Goal: Task Accomplishment & Management: Use online tool/utility

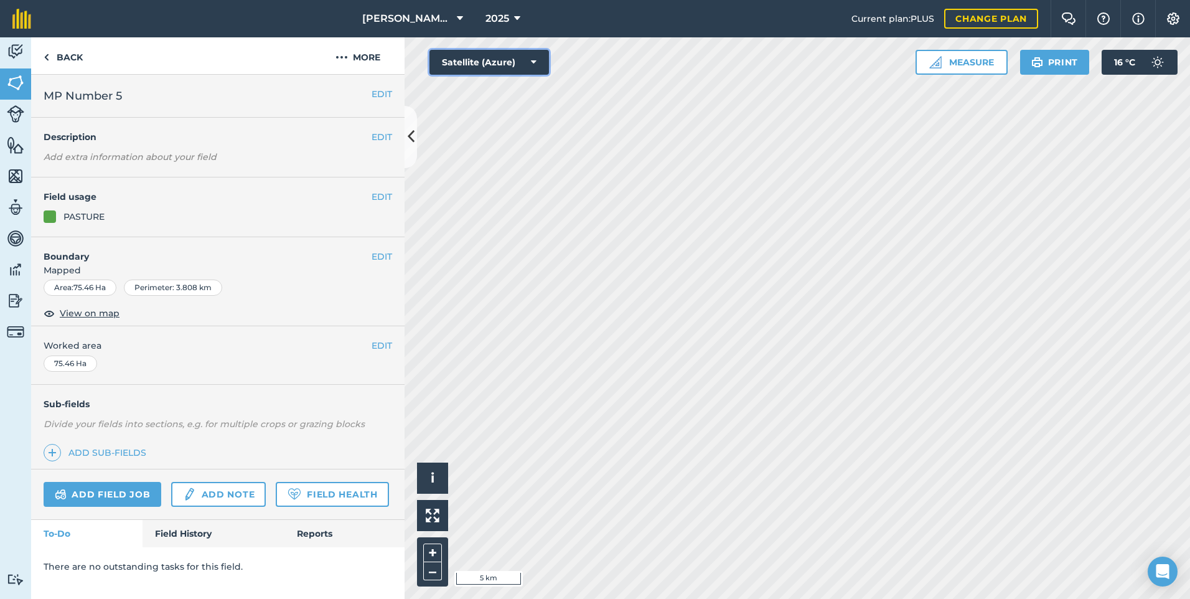
click at [504, 60] on button "Satellite (Azure)" at bounding box center [489, 62] width 120 height 25
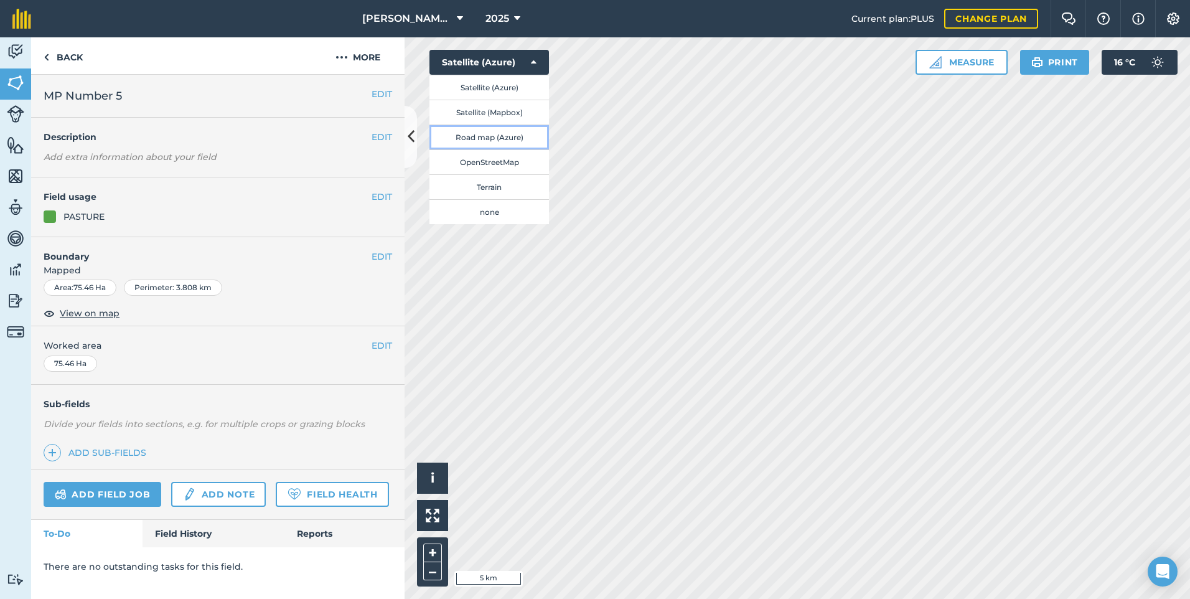
click at [500, 134] on button "Road map (Azure)" at bounding box center [489, 136] width 120 height 25
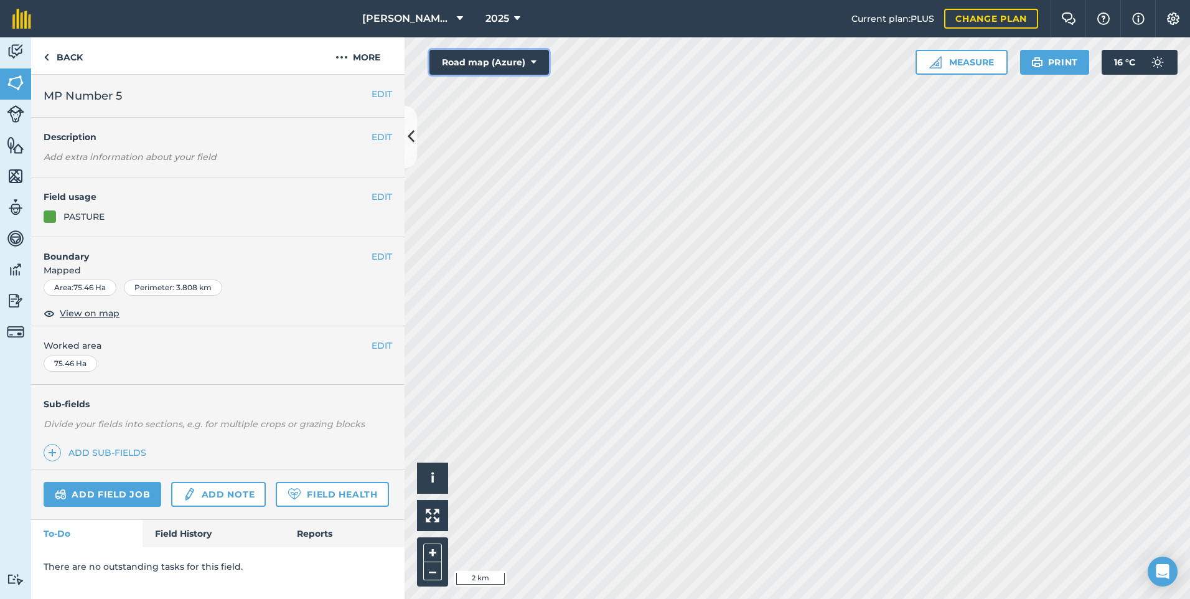
click at [523, 64] on button "Road map (Azure)" at bounding box center [489, 62] width 120 height 25
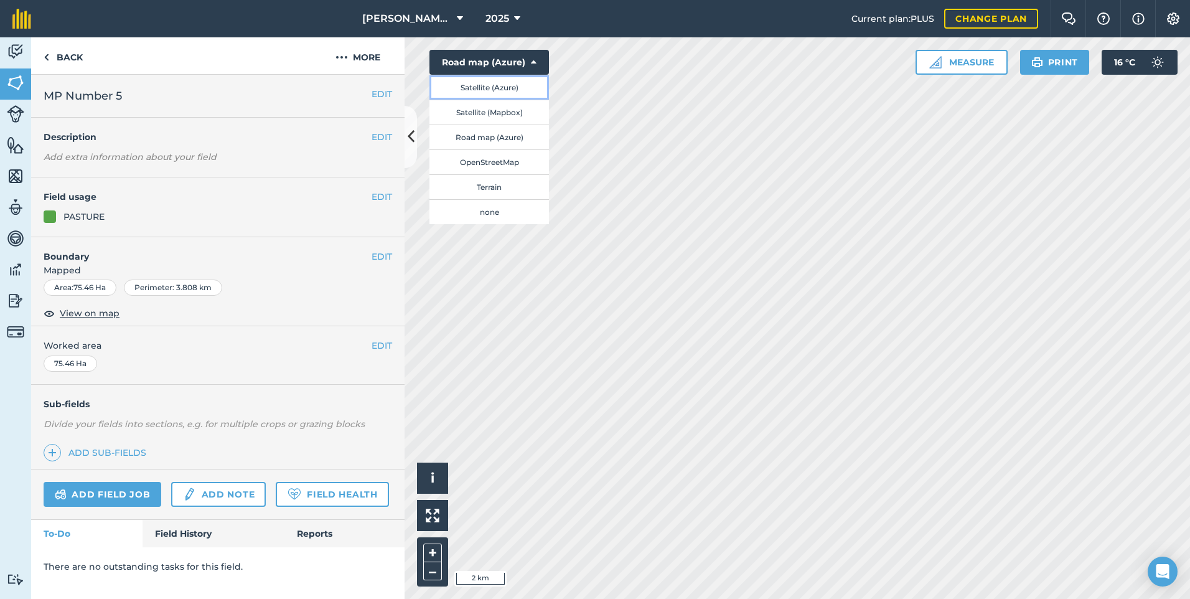
click at [522, 87] on button "Satellite (Azure)" at bounding box center [489, 87] width 120 height 25
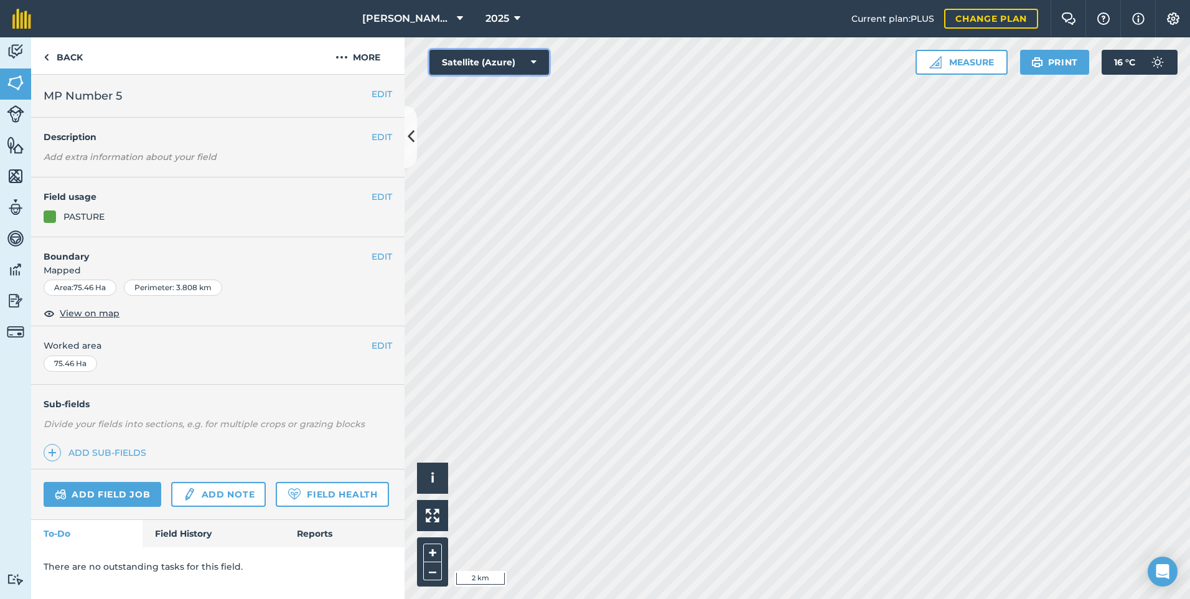
click at [532, 66] on icon at bounding box center [534, 62] width 6 height 12
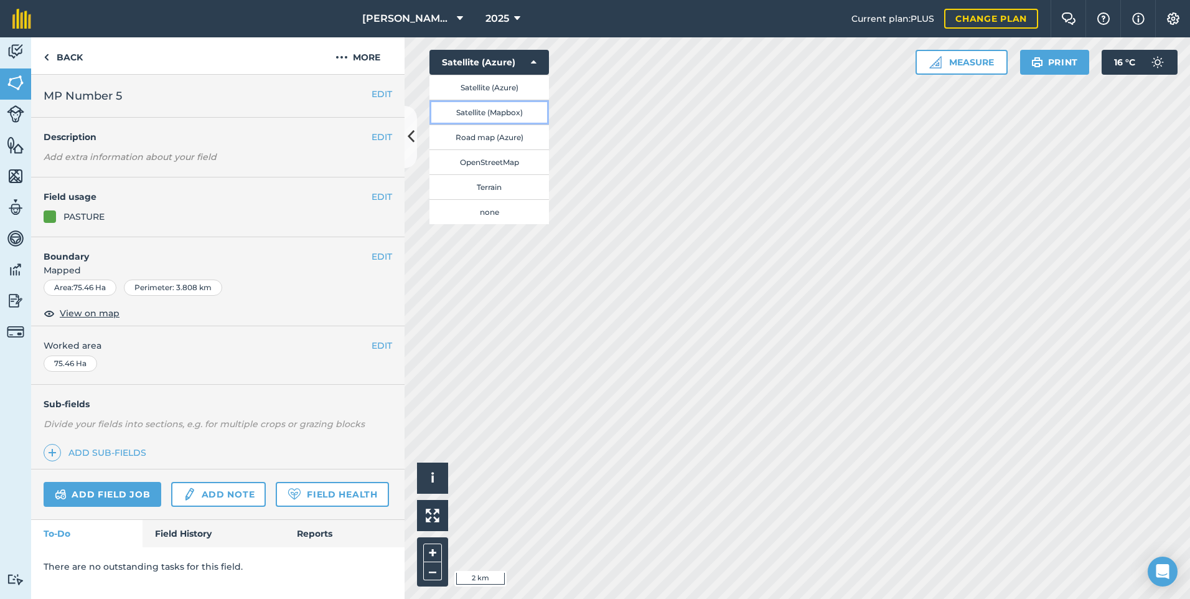
click at [504, 113] on button "Satellite (Mapbox)" at bounding box center [489, 112] width 120 height 25
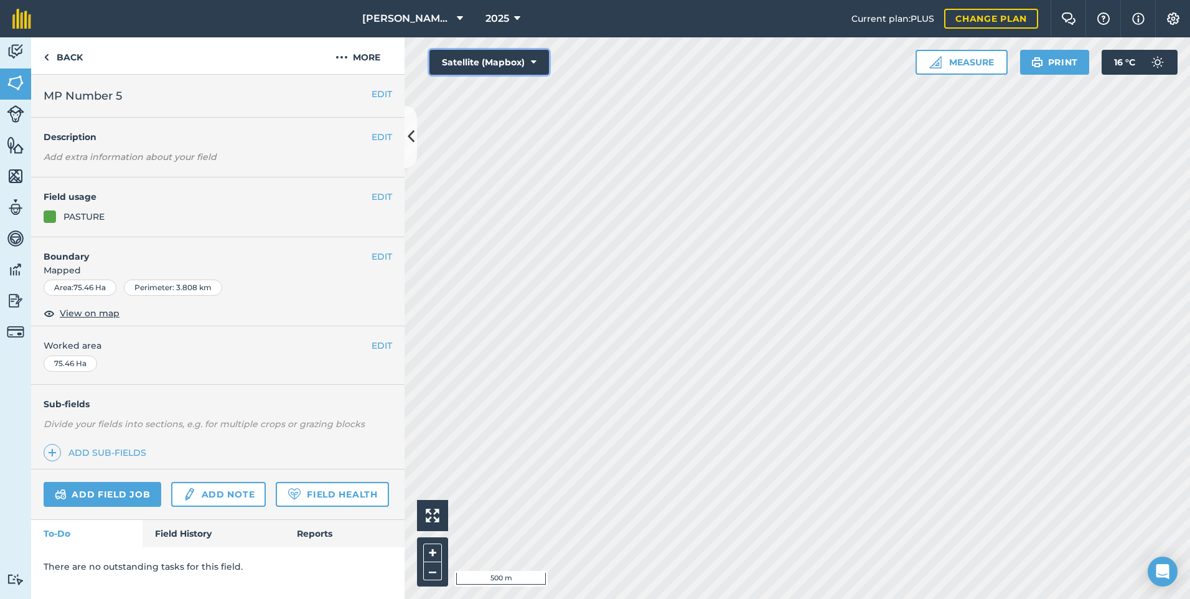
click at [497, 64] on button "Satellite (Mapbox)" at bounding box center [489, 62] width 120 height 25
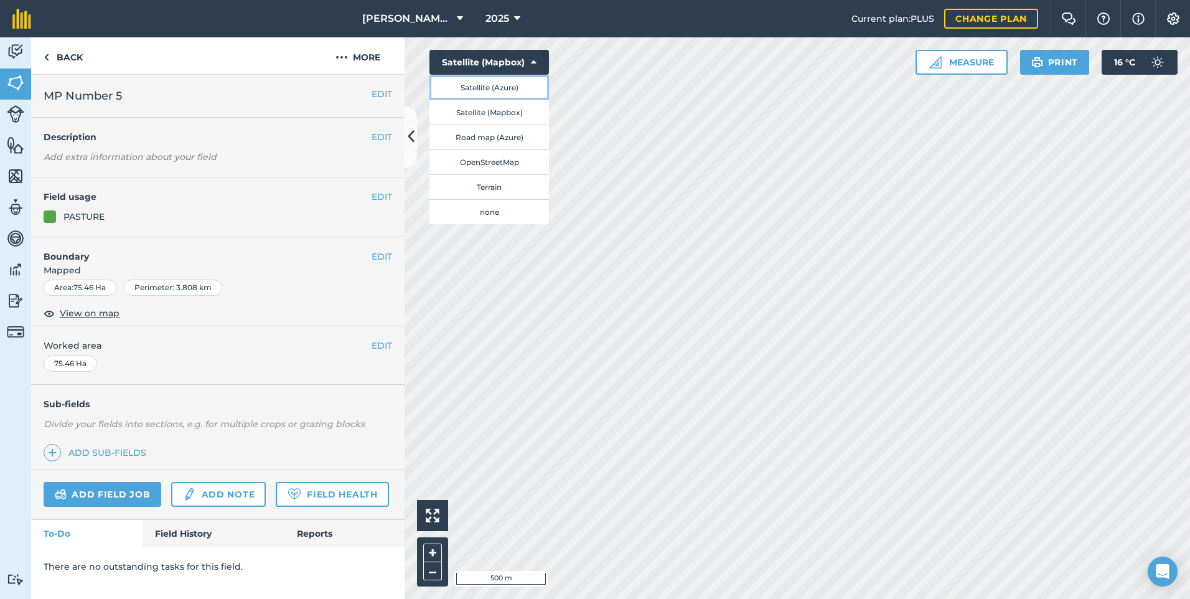
click at [499, 86] on button "Satellite (Azure)" at bounding box center [489, 87] width 120 height 25
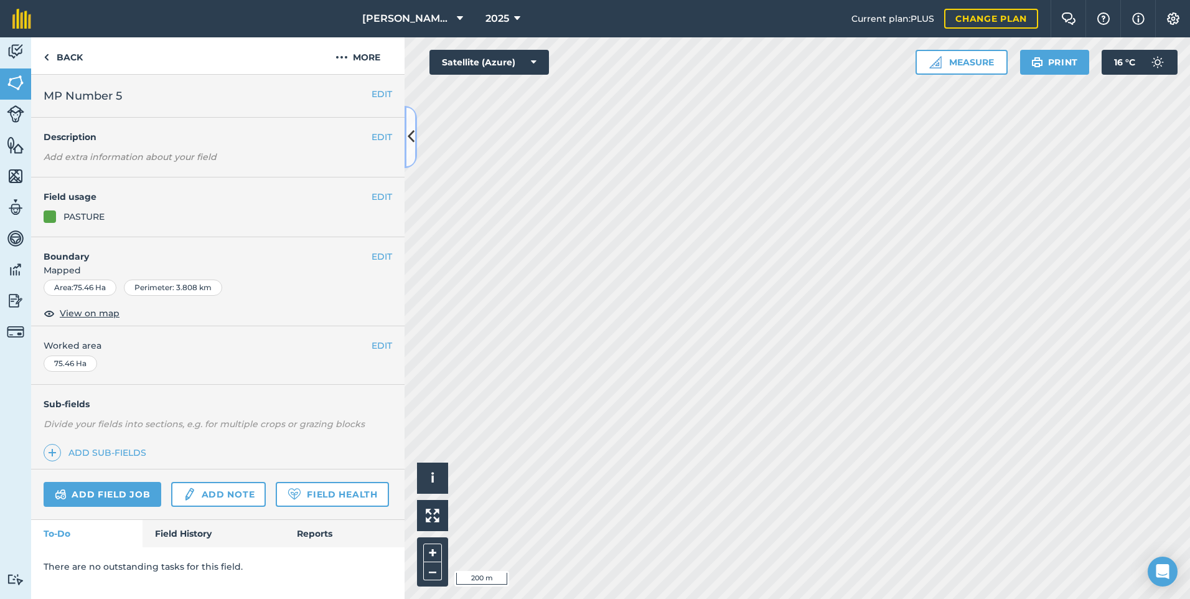
drag, startPoint x: 499, startPoint y: 86, endPoint x: 411, endPoint y: 135, distance: 100.6
click at [411, 135] on icon at bounding box center [411, 137] width 7 height 22
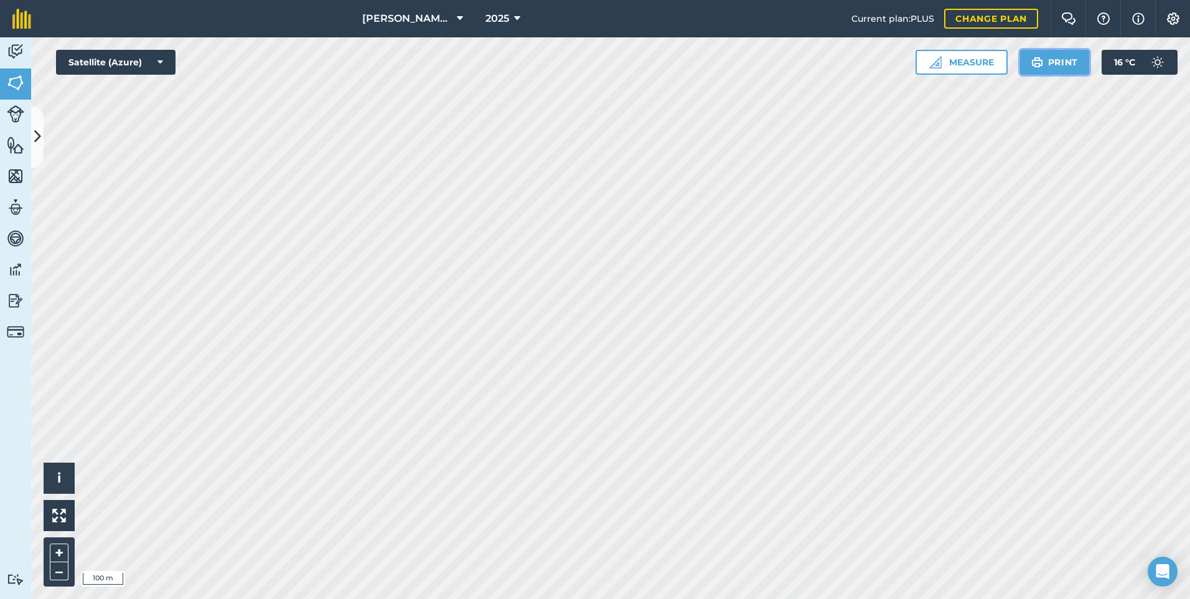
click at [1070, 62] on button "Print" at bounding box center [1055, 62] width 70 height 25
click at [161, 60] on icon at bounding box center [160, 62] width 6 height 12
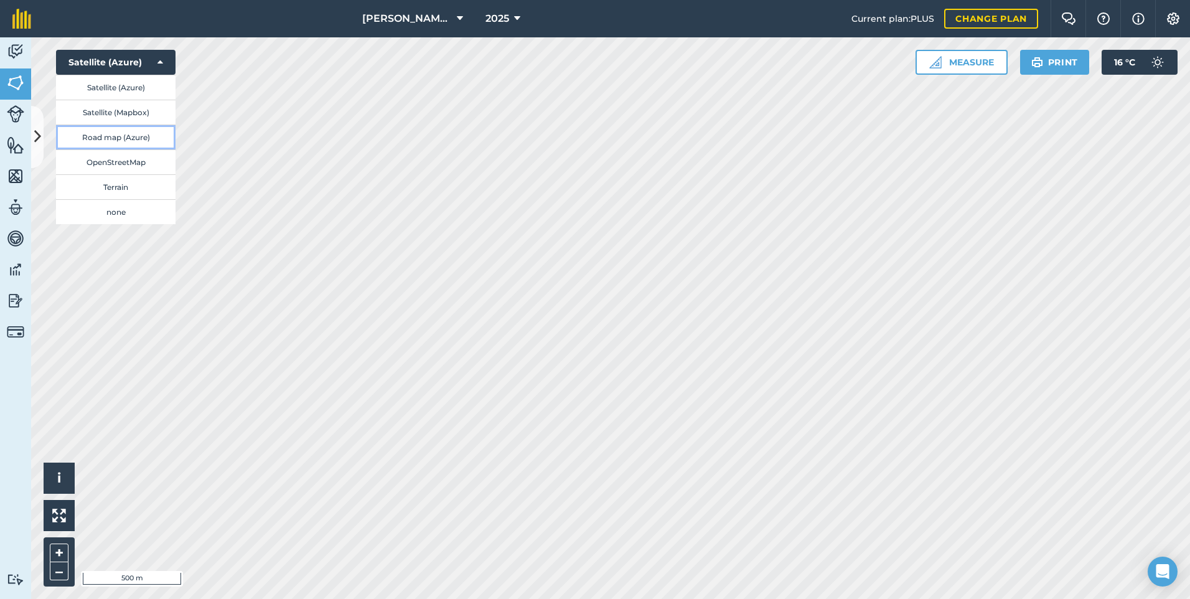
click at [133, 139] on button "Road map (Azure)" at bounding box center [116, 136] width 120 height 25
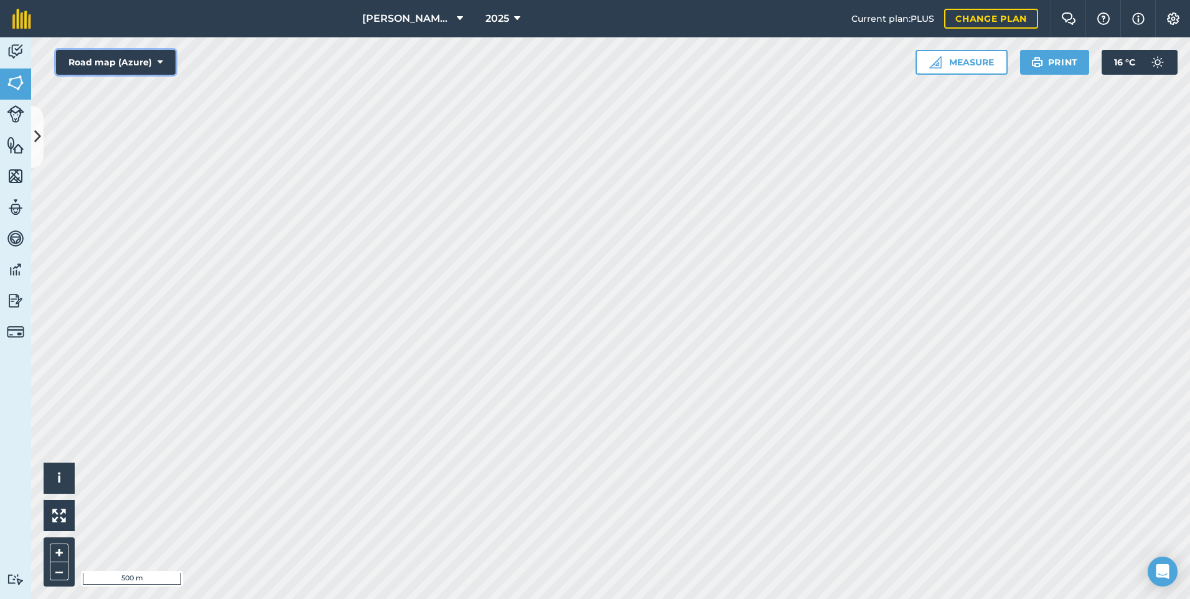
click at [161, 61] on icon at bounding box center [160, 62] width 6 height 12
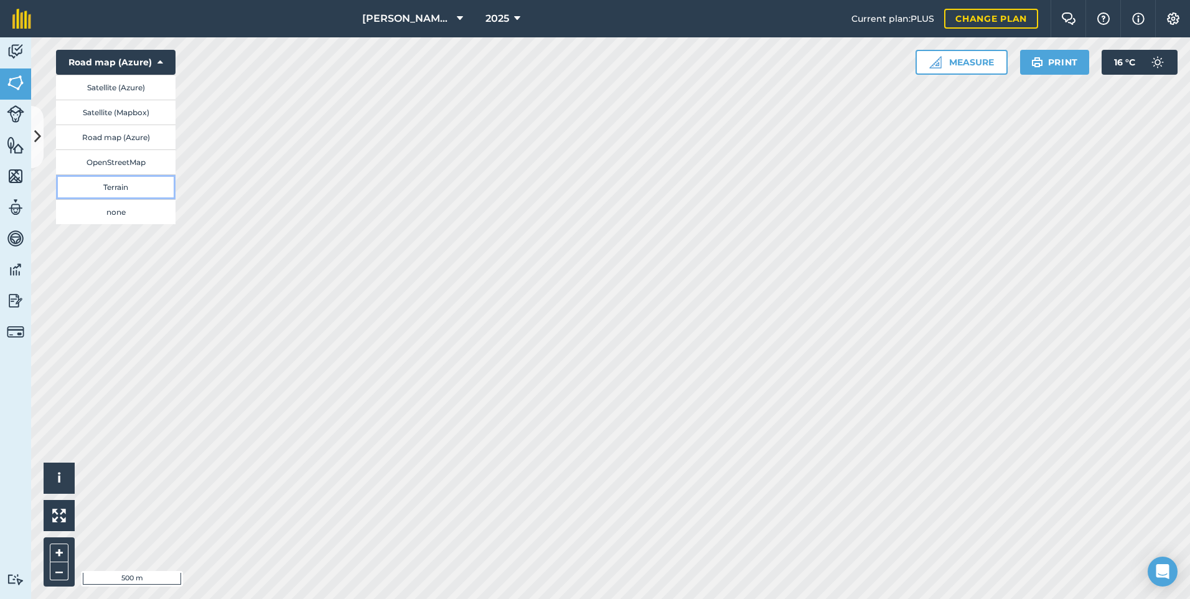
click at [131, 182] on button "Terrain" at bounding box center [116, 186] width 120 height 25
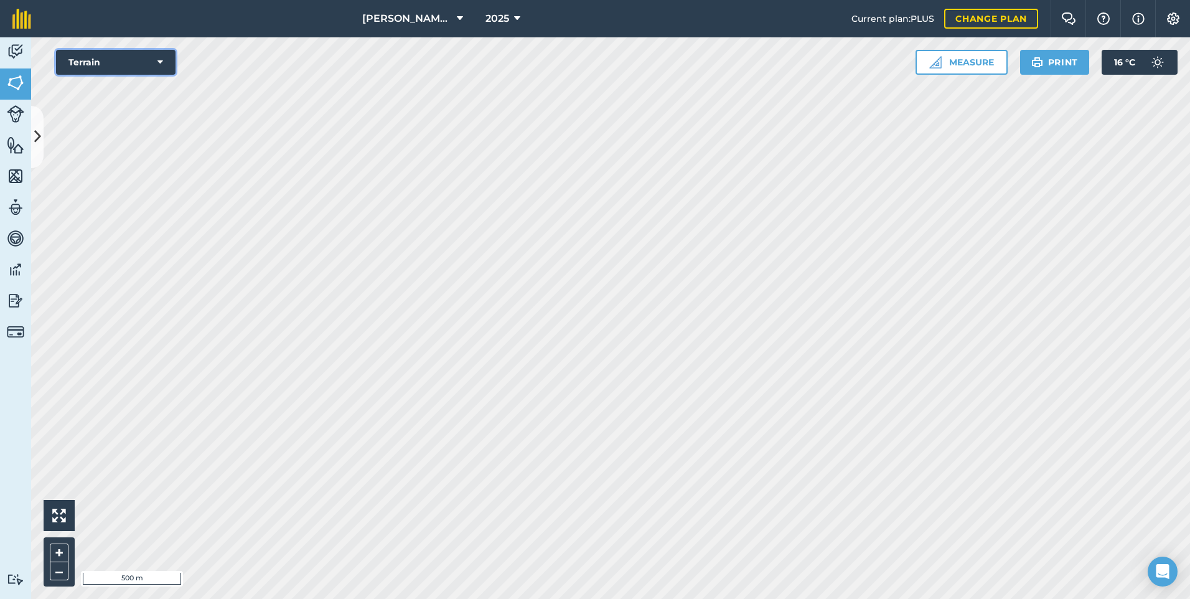
click at [162, 66] on icon at bounding box center [160, 62] width 6 height 12
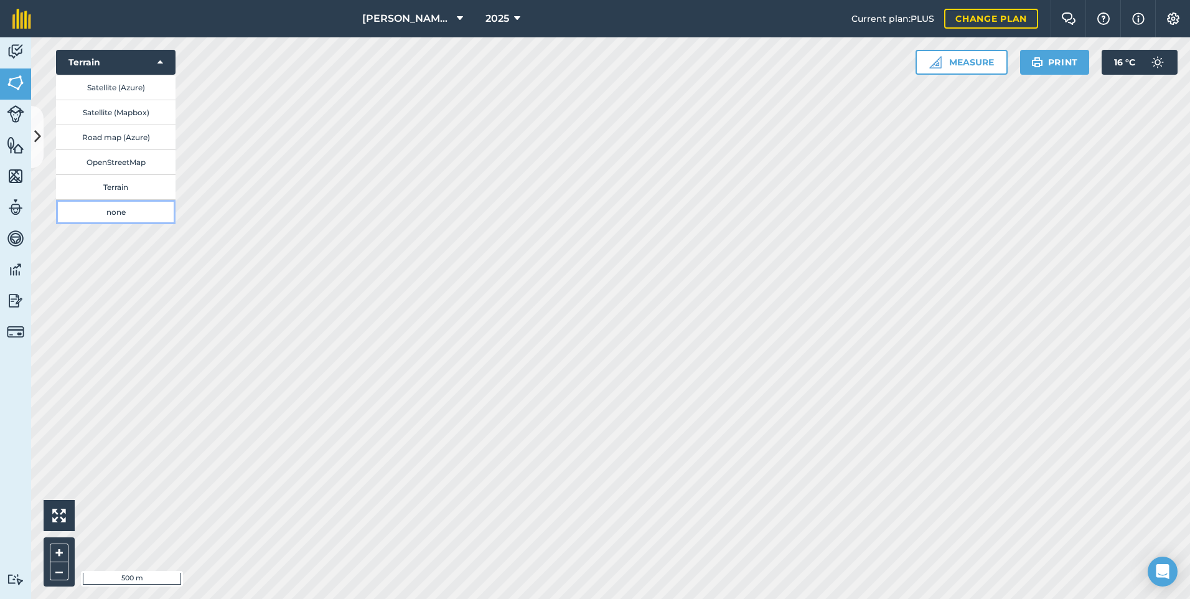
click at [120, 209] on button "none" at bounding box center [116, 211] width 120 height 25
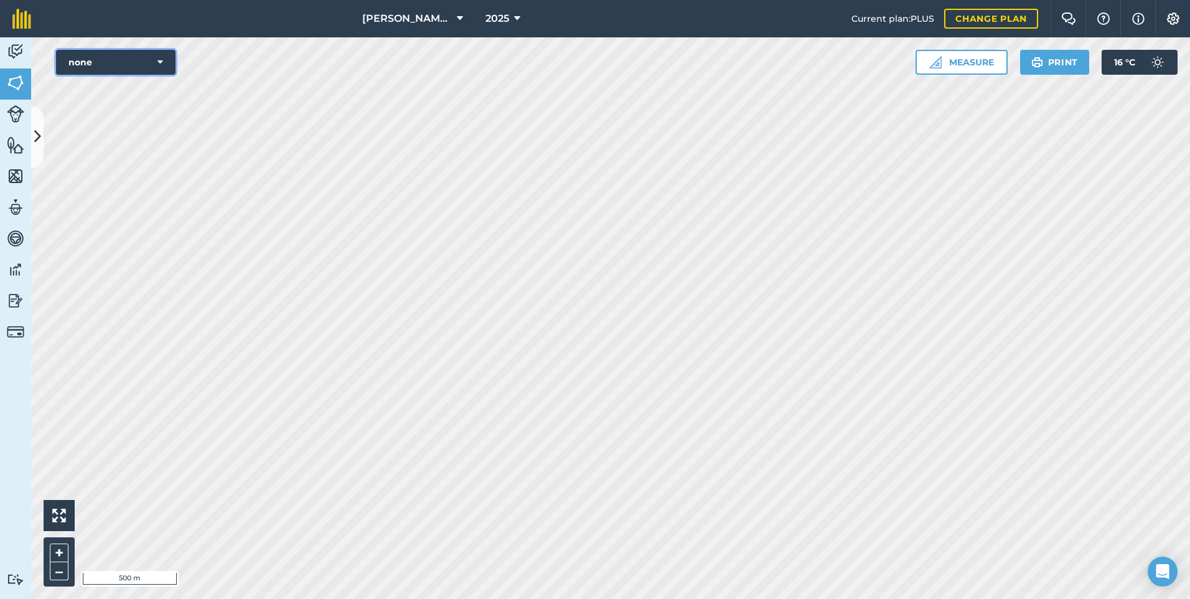
click at [121, 59] on button "none" at bounding box center [116, 62] width 120 height 25
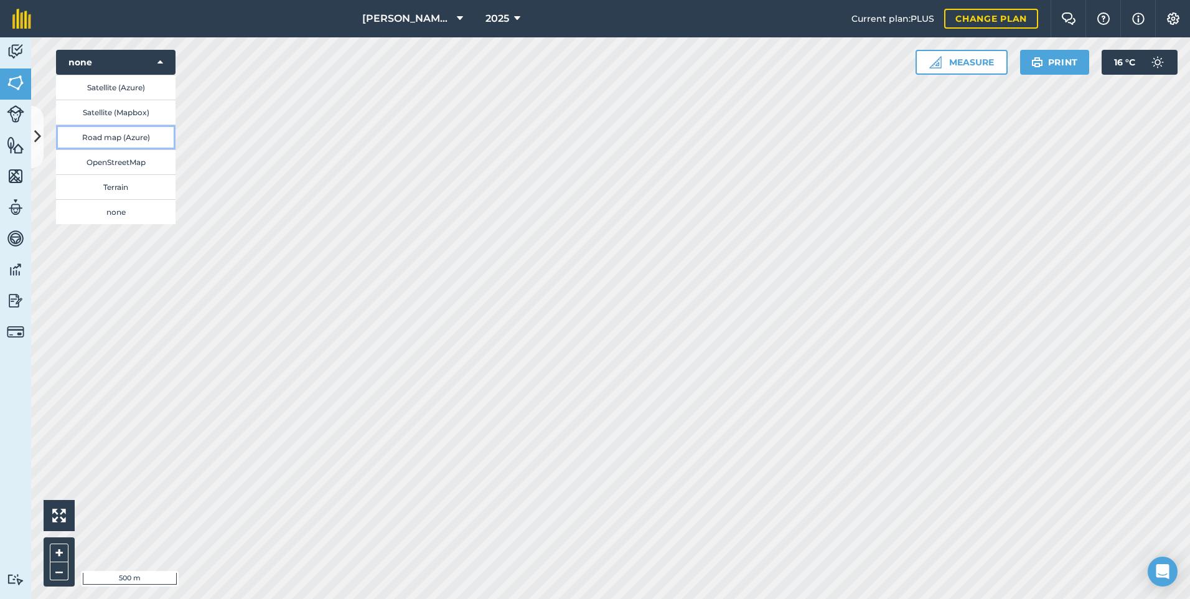
click at [129, 137] on button "Road map (Azure)" at bounding box center [116, 136] width 120 height 25
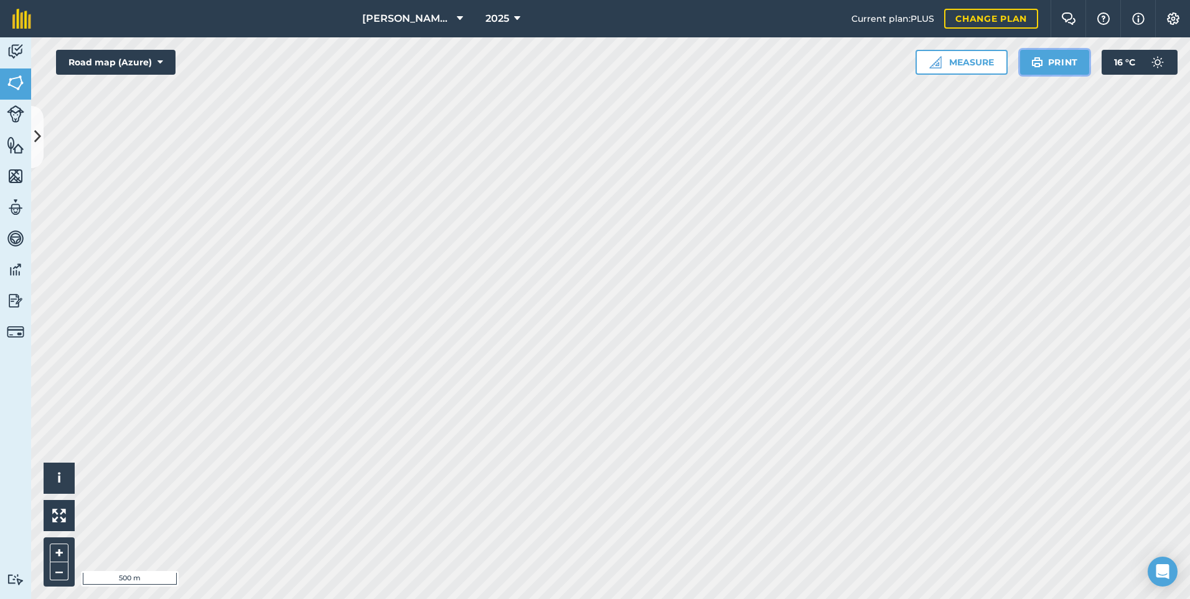
click at [1063, 62] on button "Print" at bounding box center [1055, 62] width 70 height 25
click at [959, 67] on button "Measure" at bounding box center [962, 62] width 92 height 25
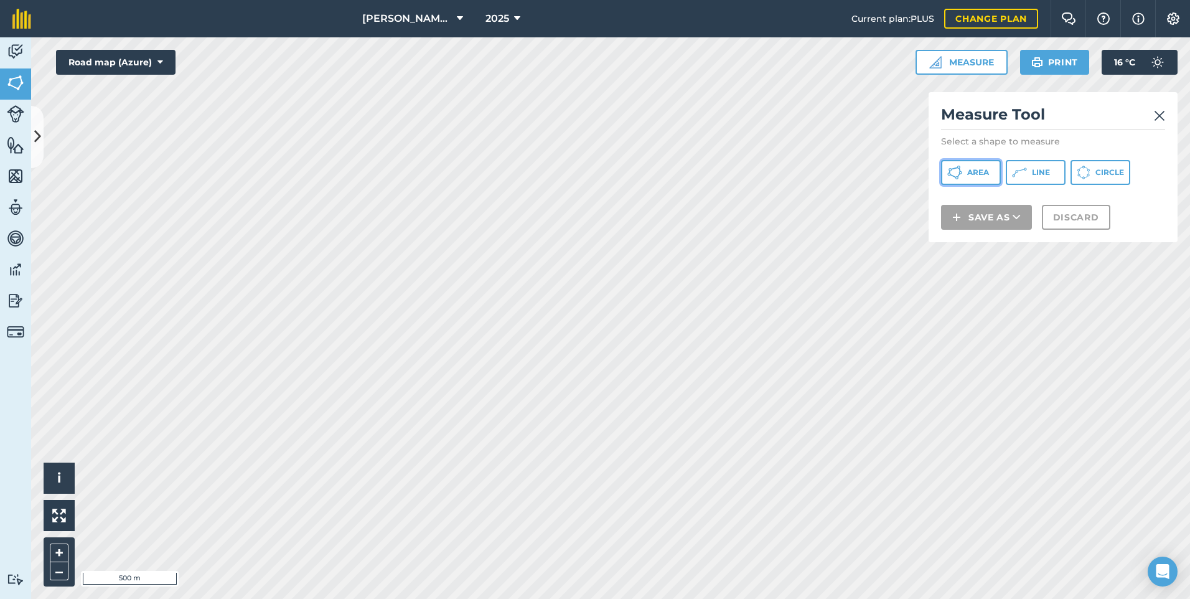
click at [973, 174] on span "Area" at bounding box center [978, 172] width 22 height 10
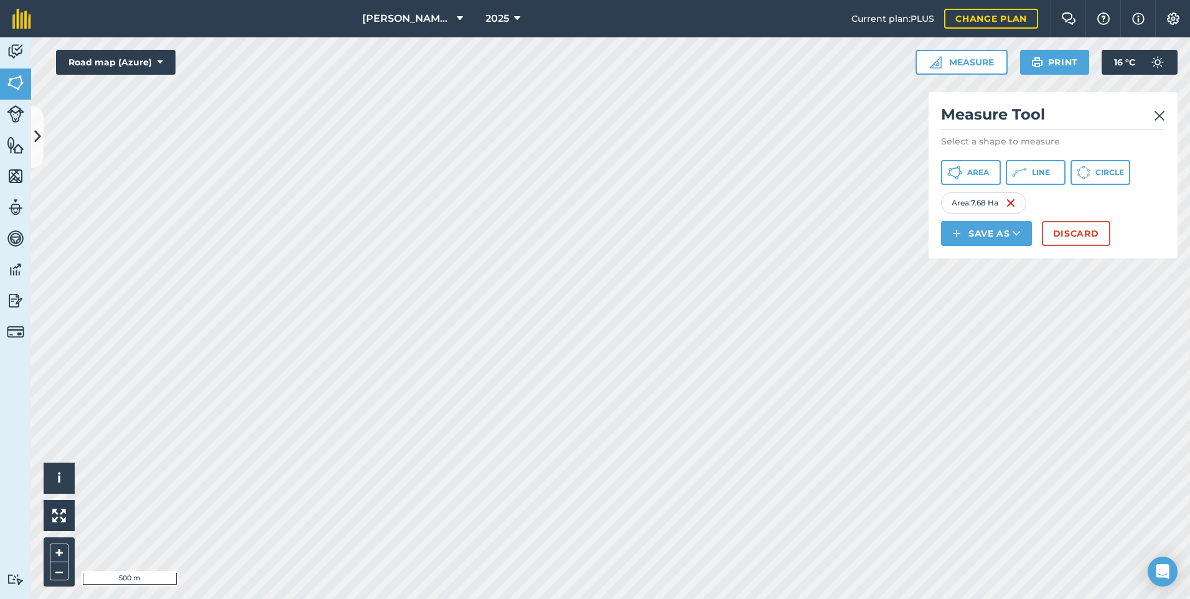
click at [997, 204] on div "Area : 7.68 Ha" at bounding box center [983, 202] width 85 height 21
click at [1010, 202] on img at bounding box center [1011, 202] width 10 height 15
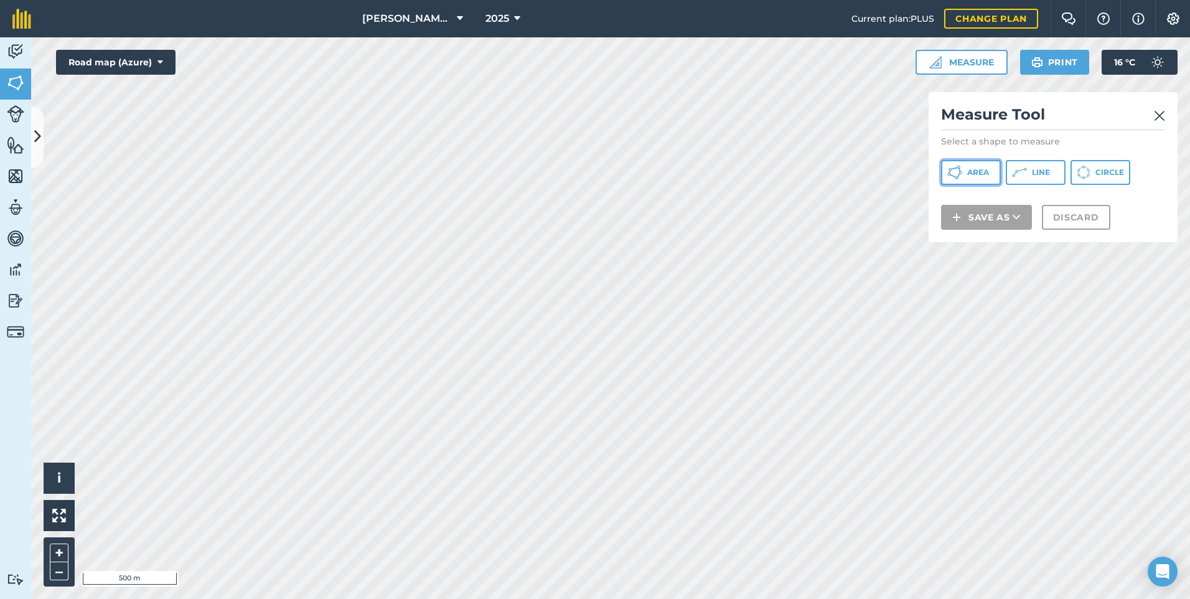
click at [966, 176] on button "Area" at bounding box center [971, 172] width 60 height 25
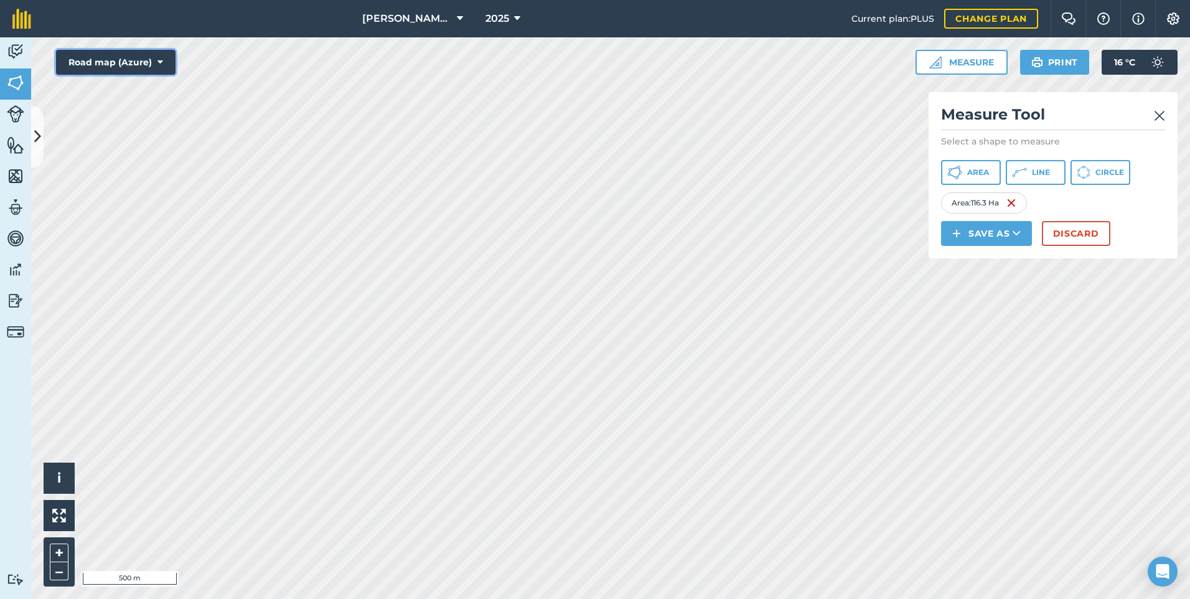
click at [137, 61] on button "Road map (Azure)" at bounding box center [116, 62] width 120 height 25
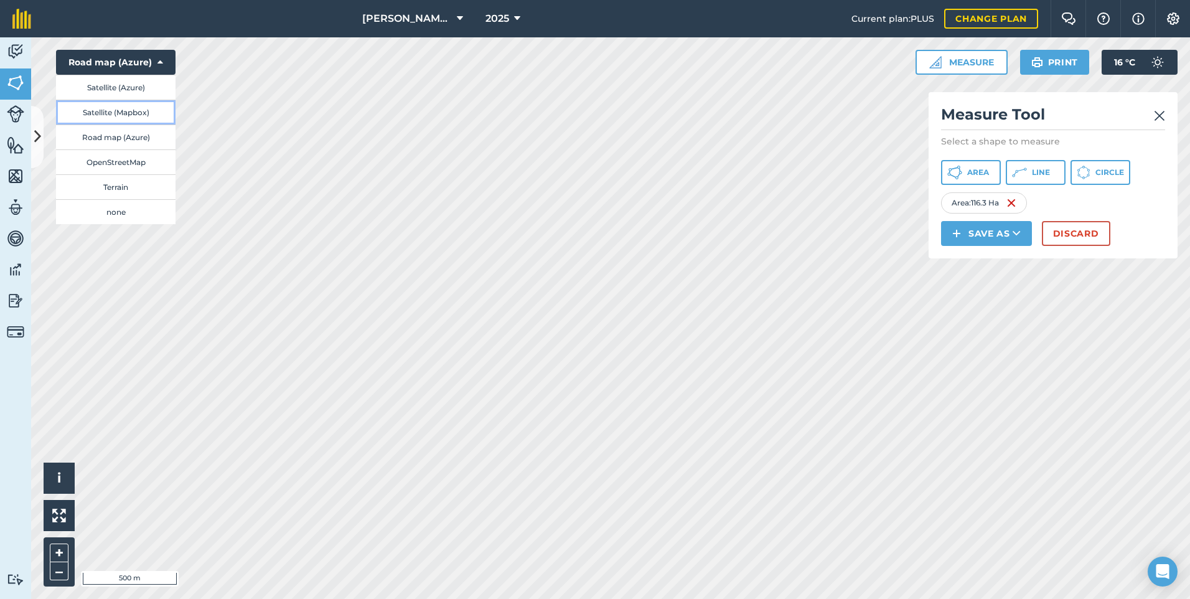
click at [134, 113] on button "Satellite (Mapbox)" at bounding box center [116, 112] width 120 height 25
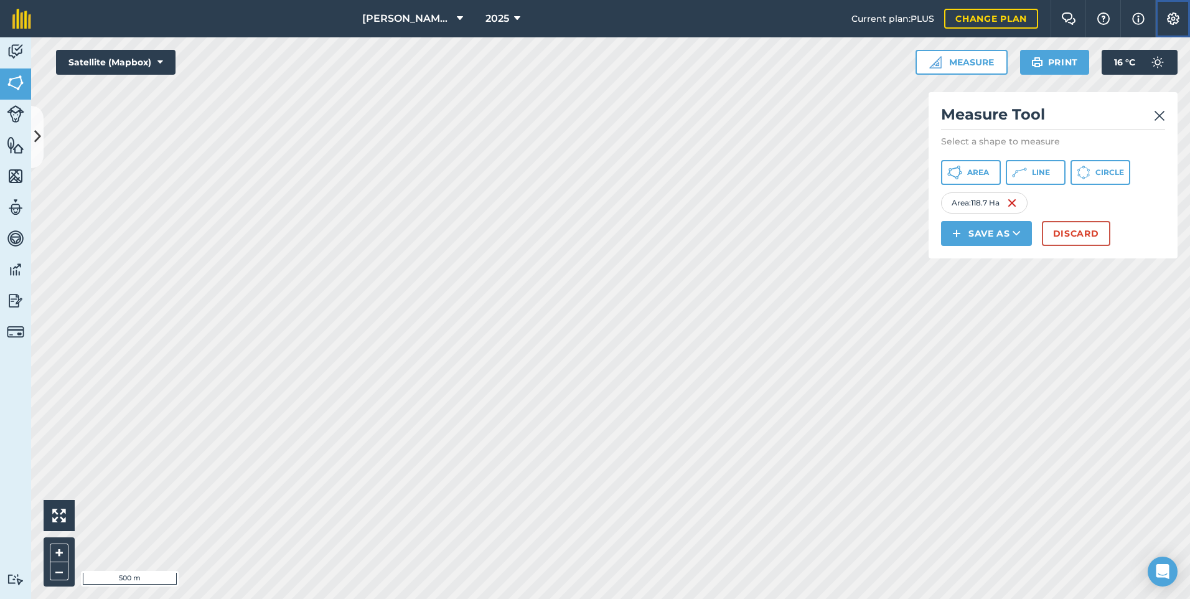
click at [1176, 18] on img at bounding box center [1173, 18] width 15 height 12
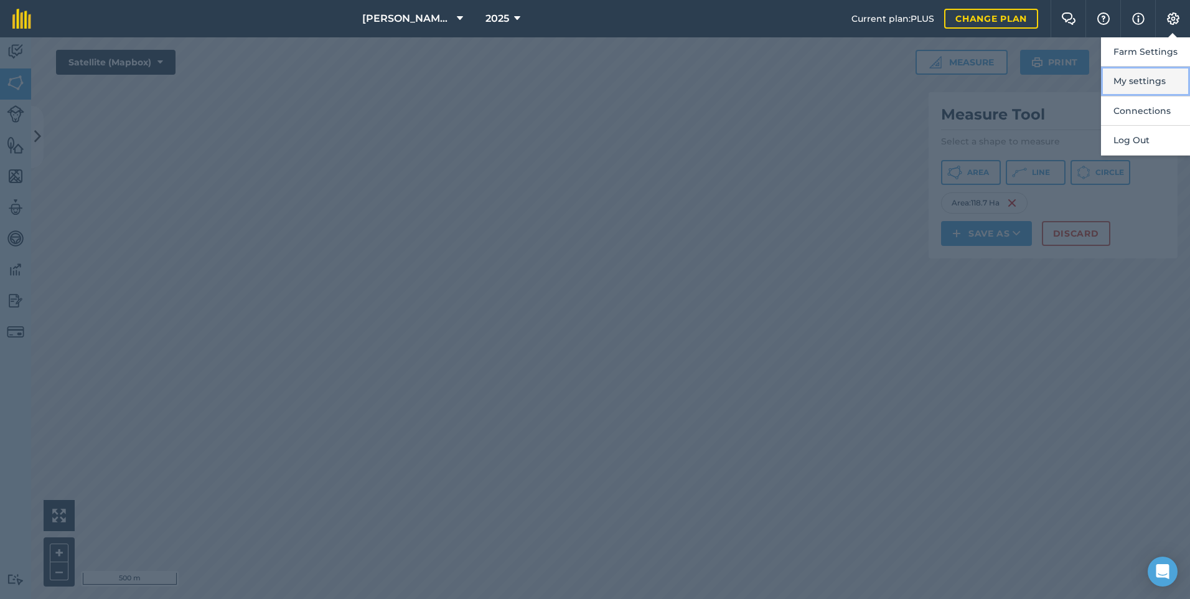
click at [1147, 78] on button "My settings" at bounding box center [1145, 81] width 89 height 29
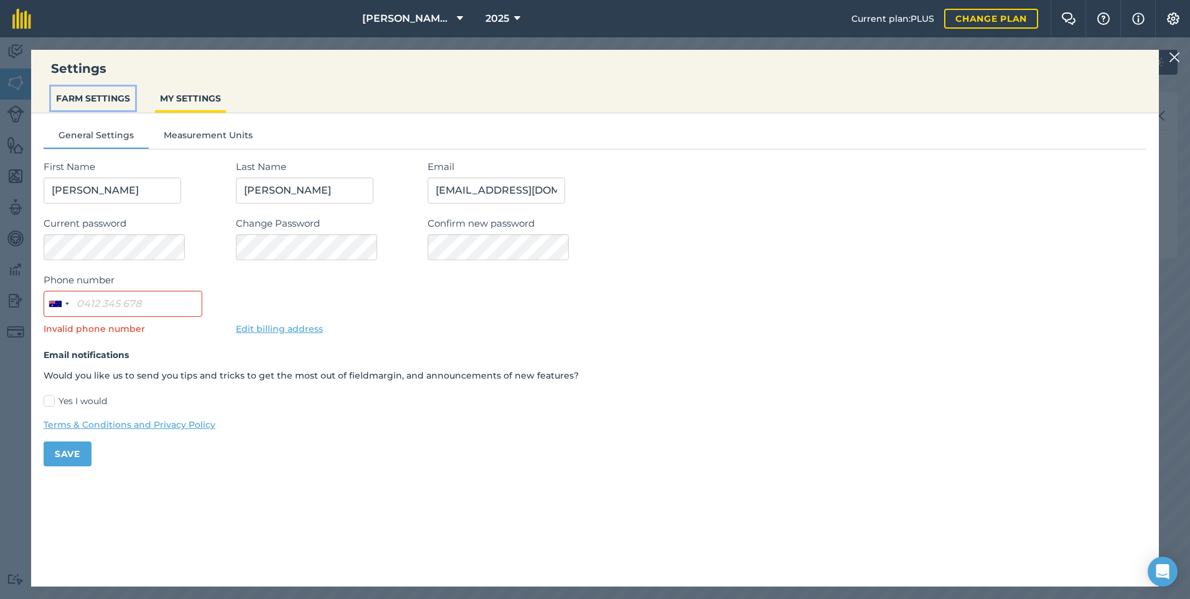
click at [98, 98] on button "FARM SETTINGS" at bounding box center [93, 99] width 84 height 24
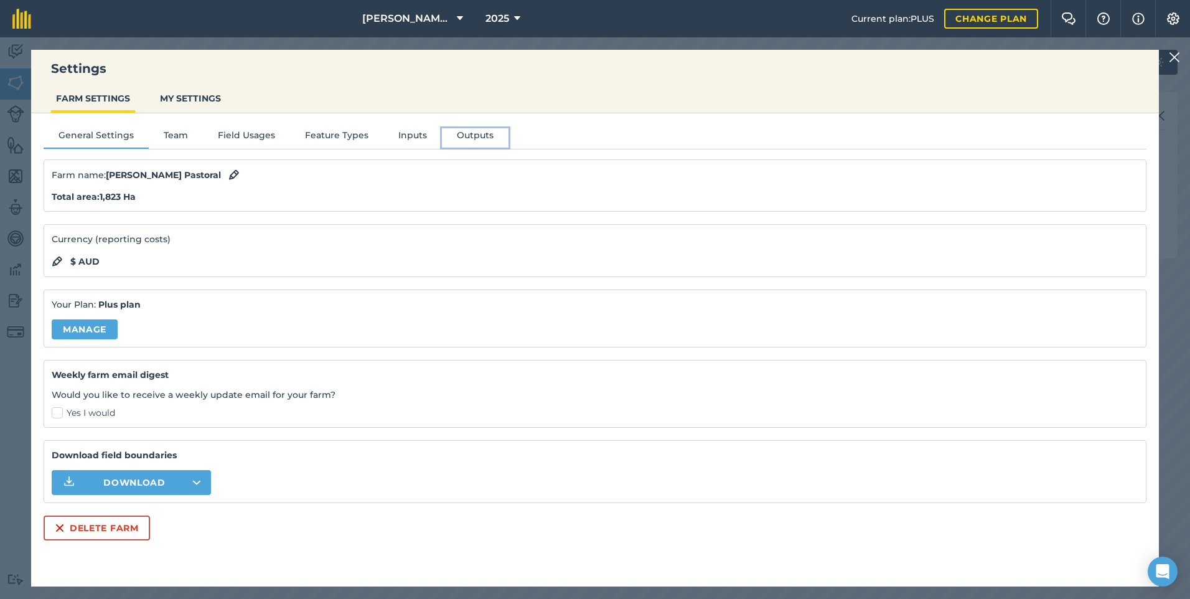
click at [460, 131] on button "Outputs" at bounding box center [475, 137] width 67 height 19
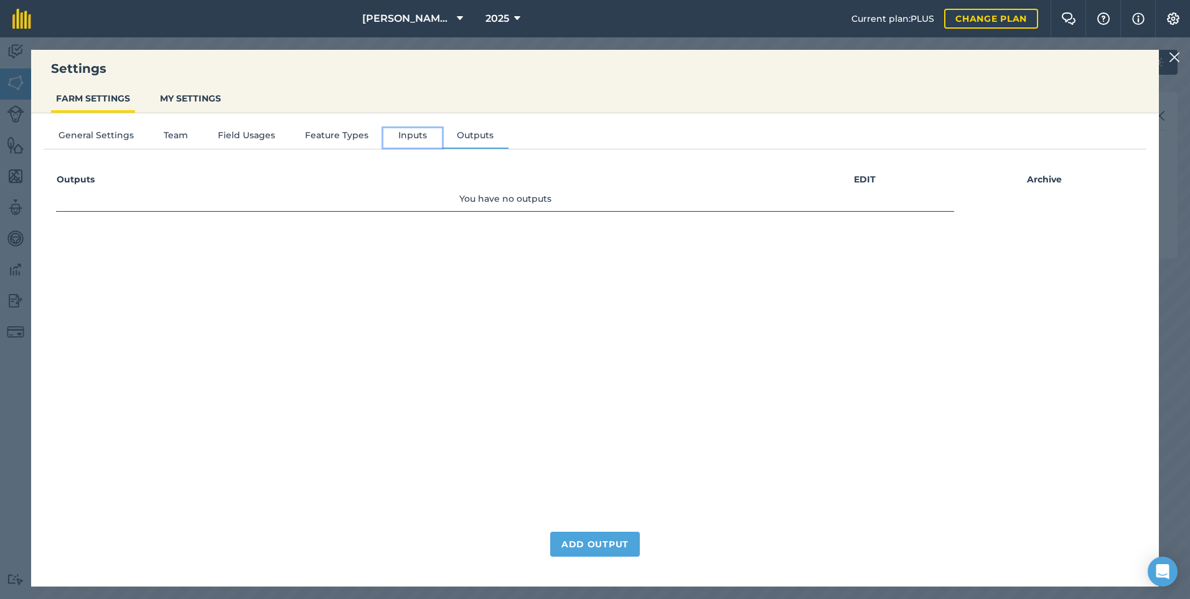
click at [418, 137] on button "Inputs" at bounding box center [412, 137] width 59 height 19
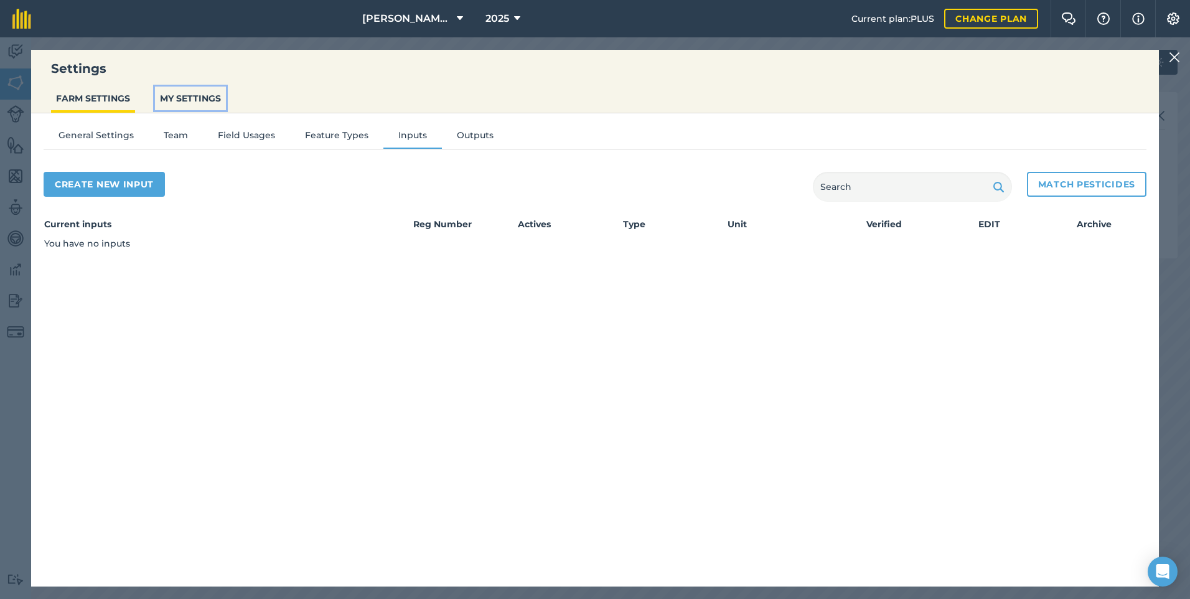
click at [173, 96] on button "MY SETTINGS" at bounding box center [190, 99] width 71 height 24
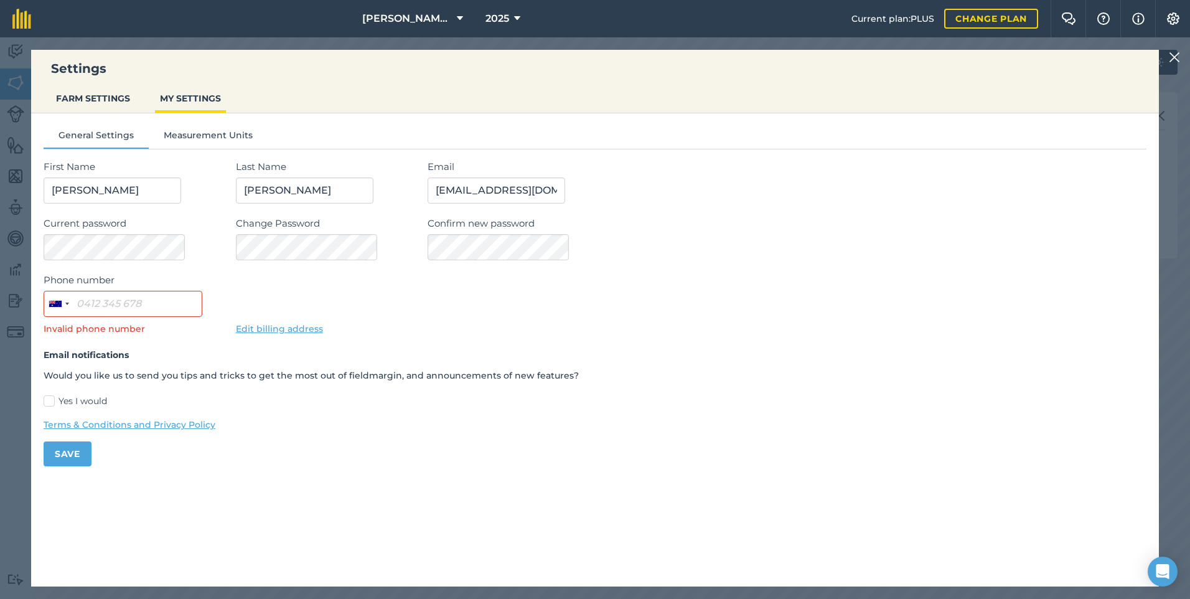
click at [1175, 57] on img at bounding box center [1174, 57] width 11 height 15
